Goal: Book appointment/travel/reservation

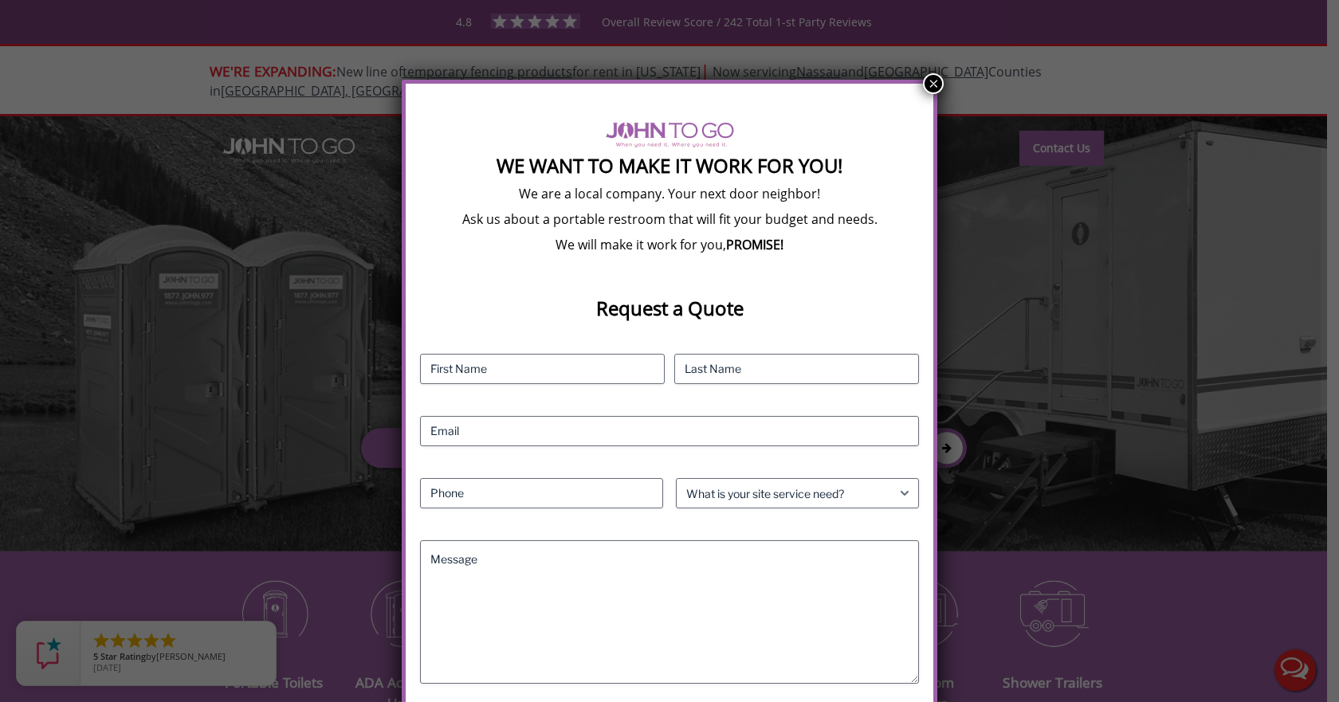
click at [935, 84] on button "×" at bounding box center [933, 83] width 21 height 21
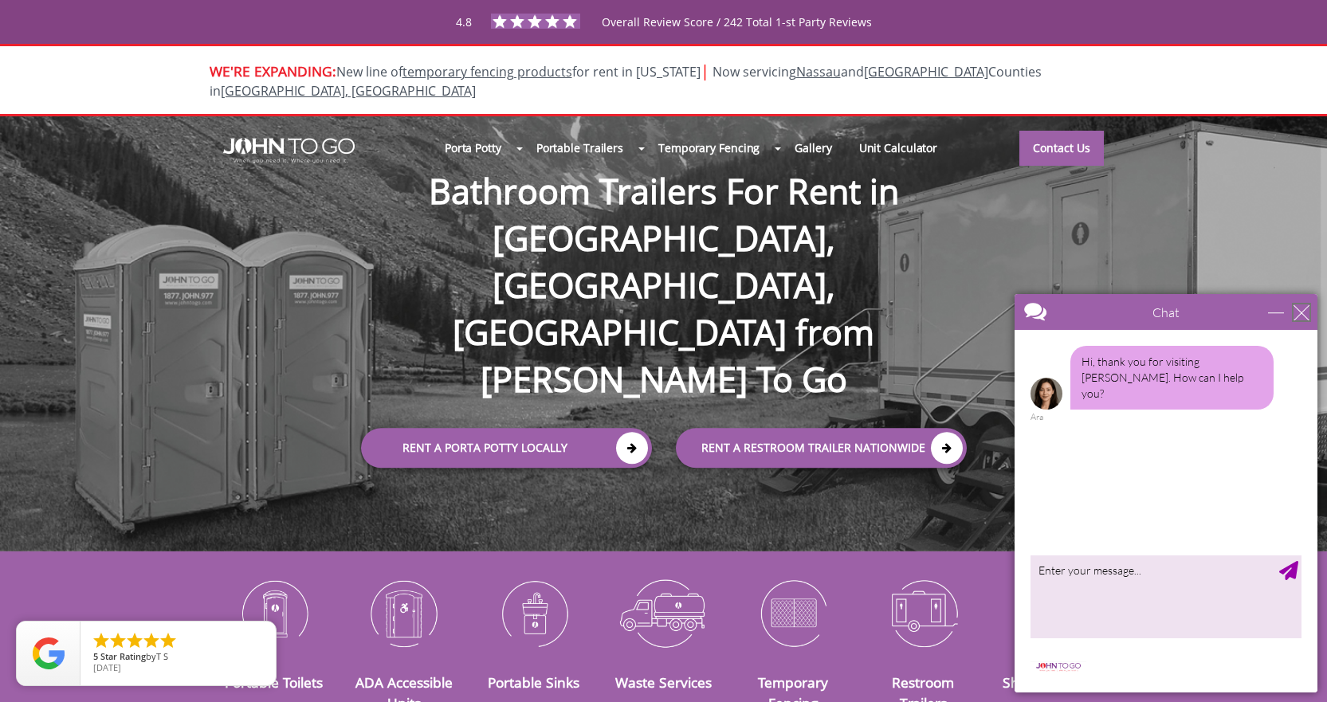
click at [1306, 312] on div "close" at bounding box center [1302, 313] width 16 height 16
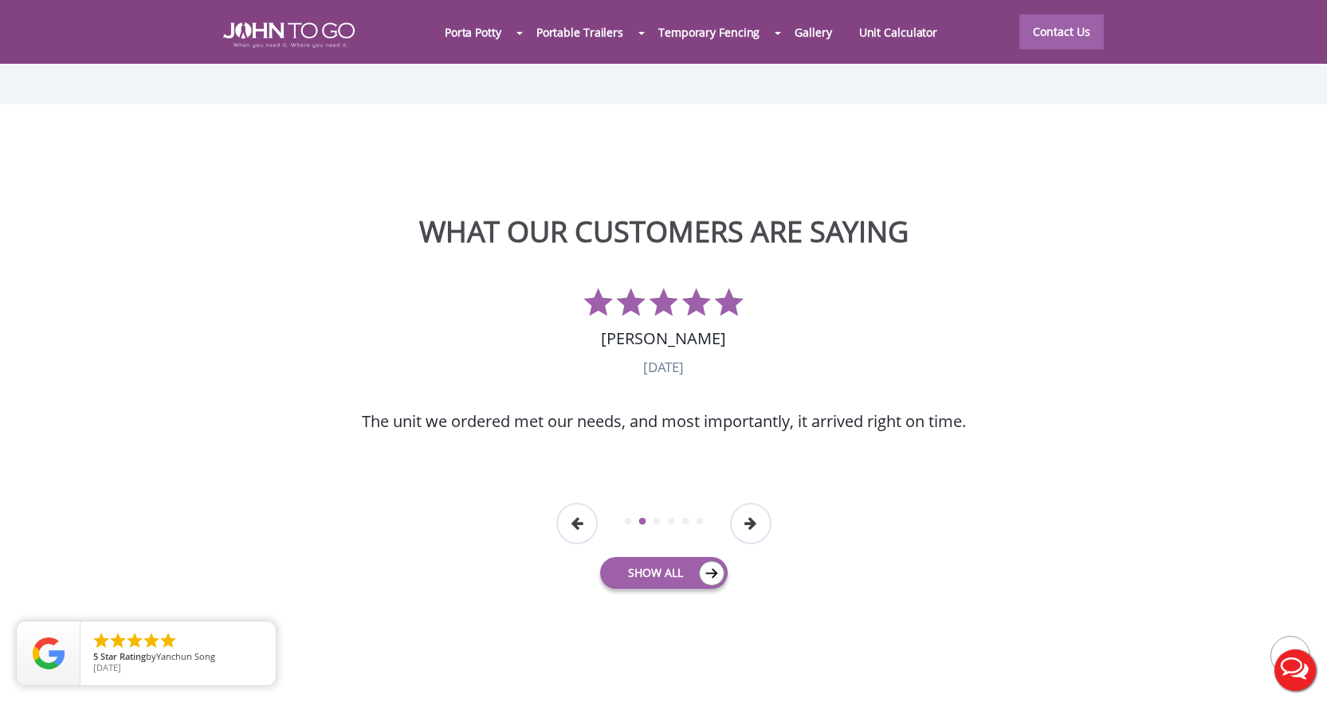
scroll to position [4021, 0]
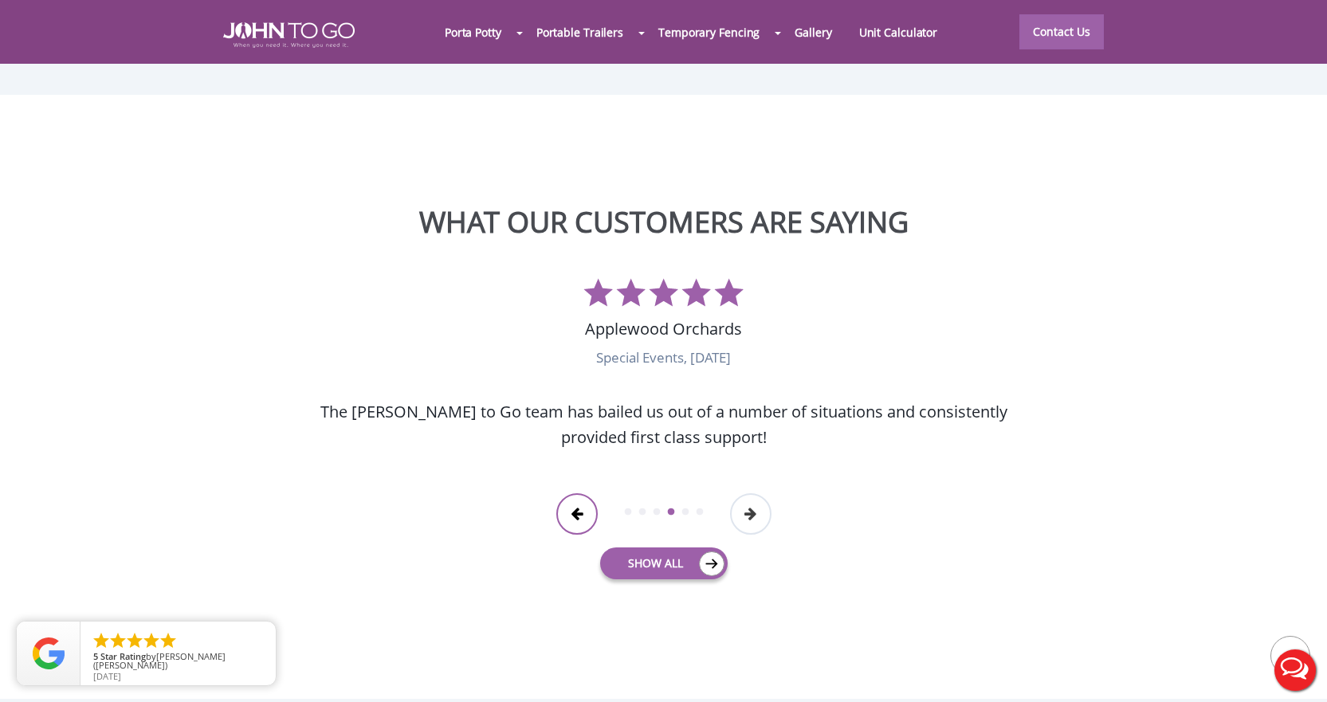
click at [579, 493] on button "Previous" at bounding box center [576, 513] width 41 height 41
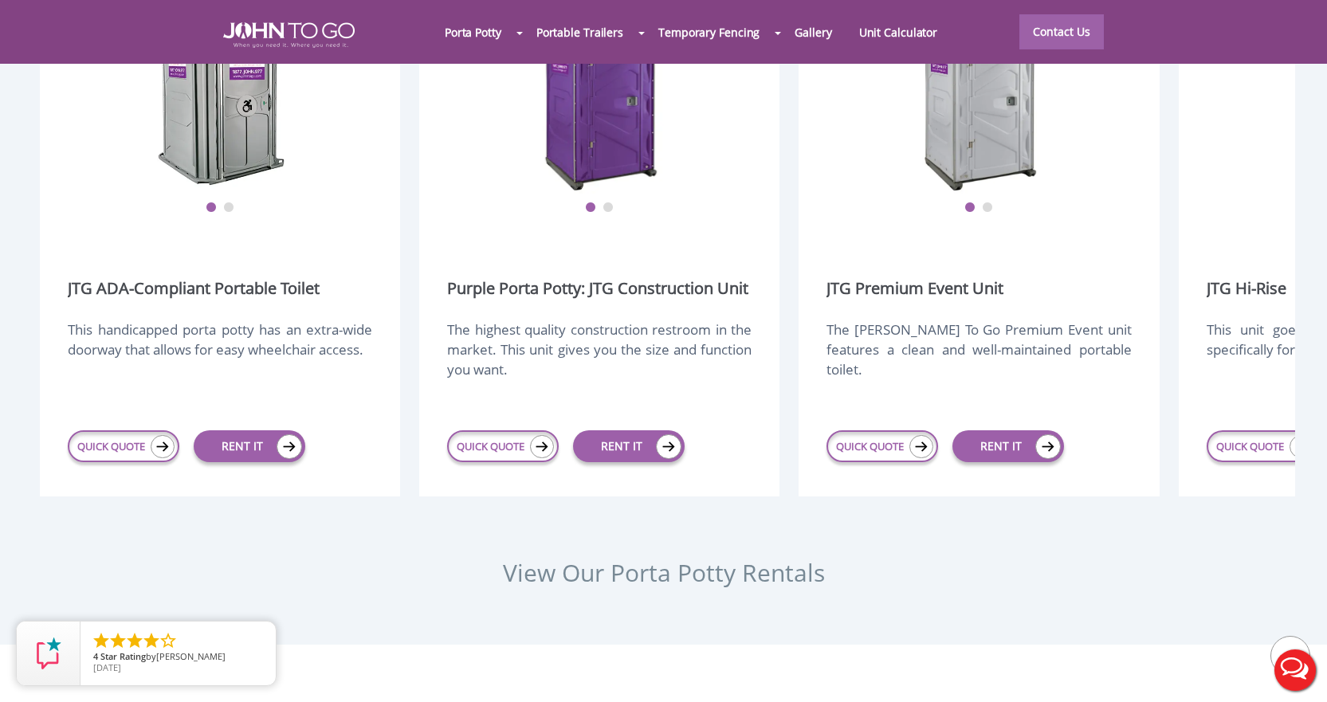
scroll to position [2028, 0]
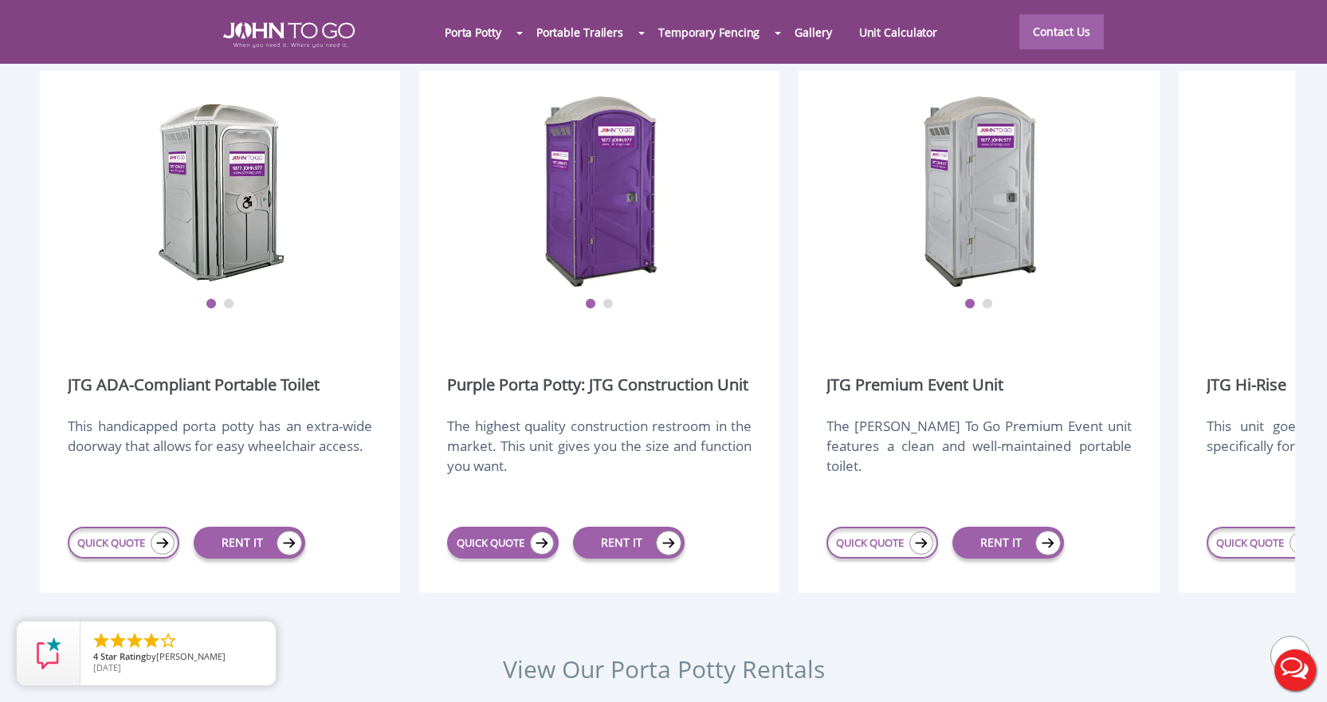
click at [510, 527] on link "QUICK QUOTE" at bounding box center [503, 543] width 112 height 32
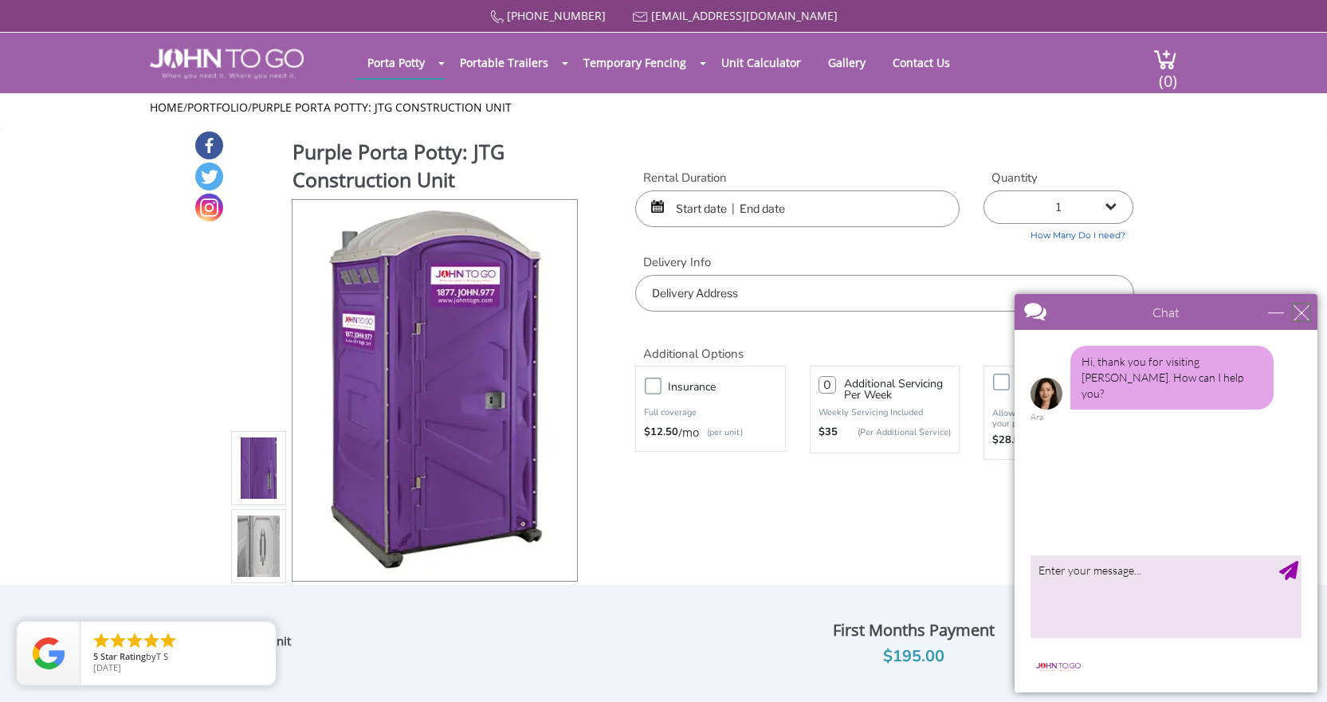
click at [1303, 314] on div "close" at bounding box center [1302, 313] width 16 height 16
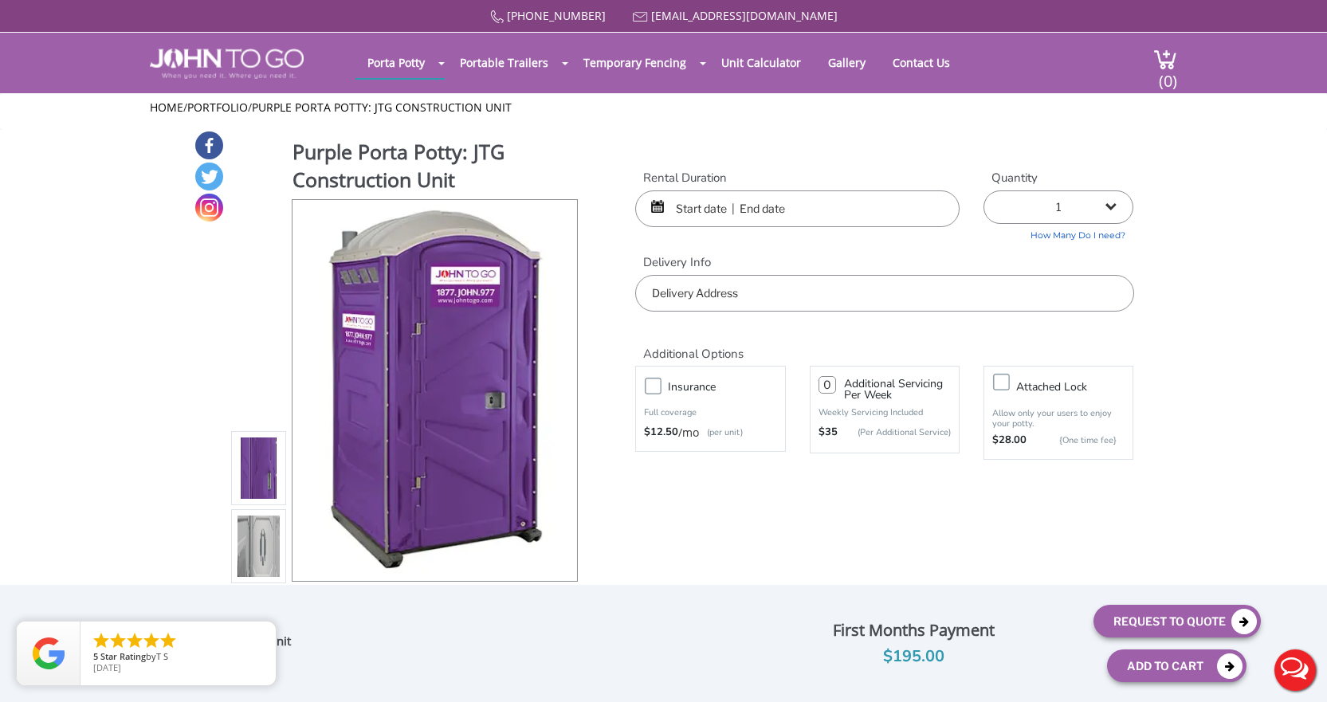
click at [780, 206] on input "text" at bounding box center [797, 209] width 324 height 37
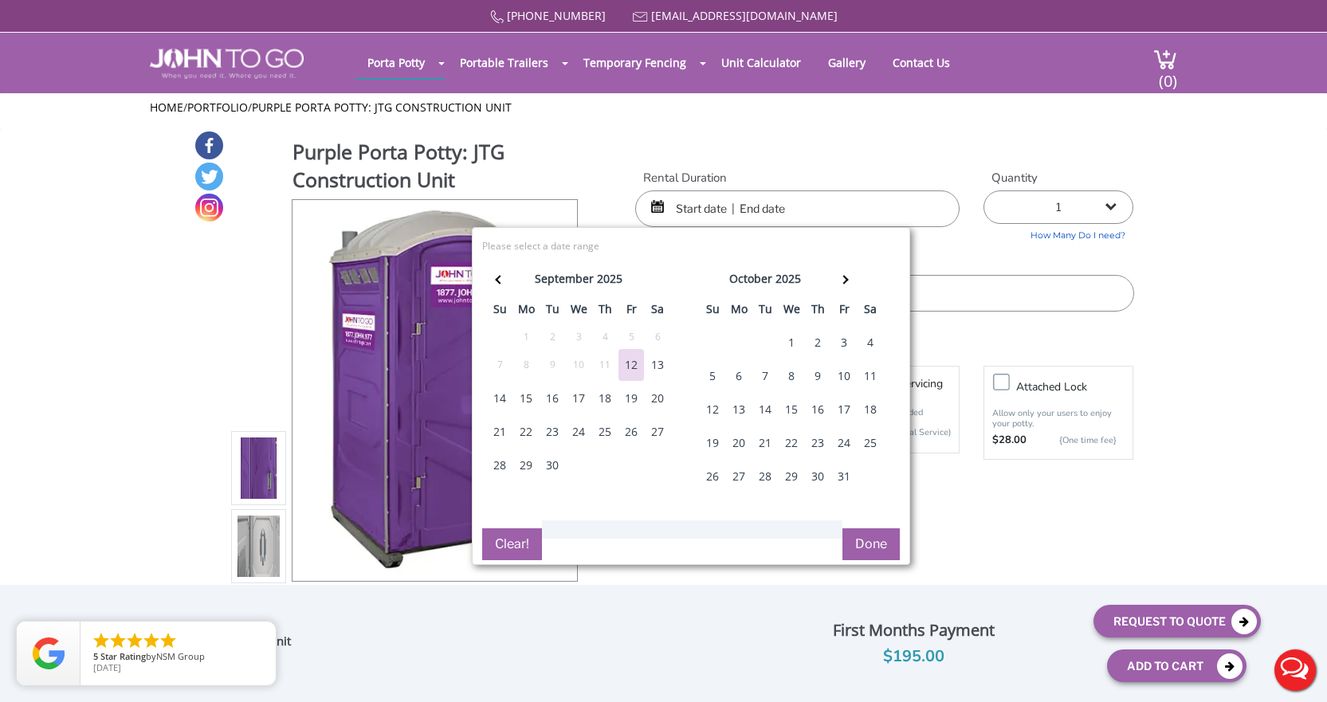
click at [633, 434] on div "26" at bounding box center [632, 432] width 26 height 32
click at [650, 433] on div "27" at bounding box center [658, 432] width 26 height 32
type input "[DATE] to [DATE]"
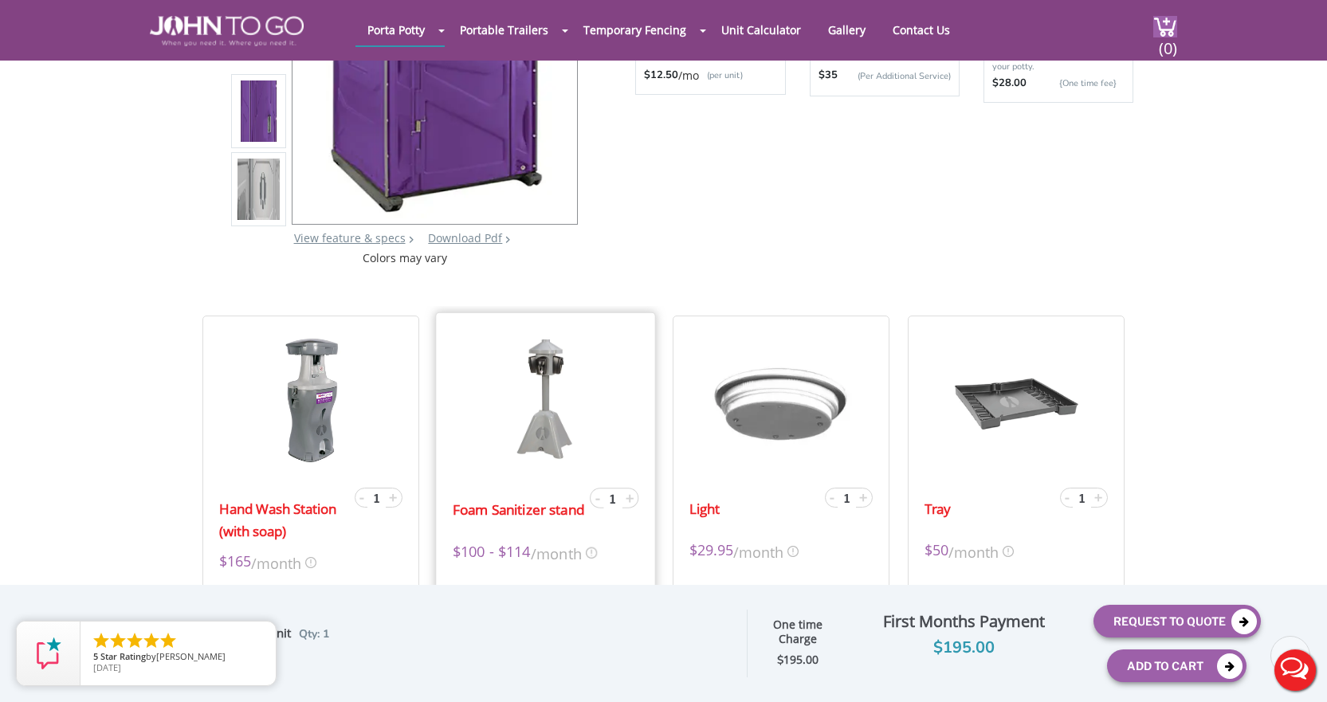
scroll to position [319, 0]
